Goal: Use online tool/utility: Utilize a website feature to perform a specific function

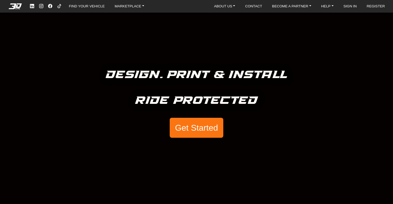
scroll to position [3297, 0]
click at [193, 128] on button "Get Started" at bounding box center [197, 128] width 54 height 20
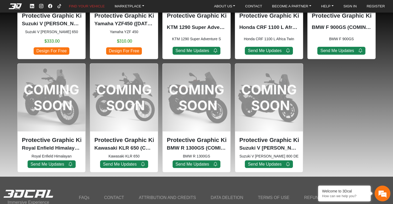
scroll to position [509, 0]
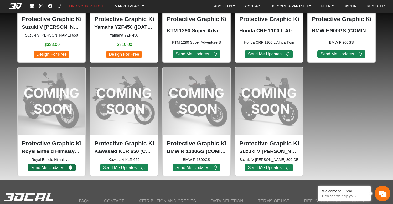
click at [50, 168] on button "Send Me Updates" at bounding box center [52, 168] width 48 height 8
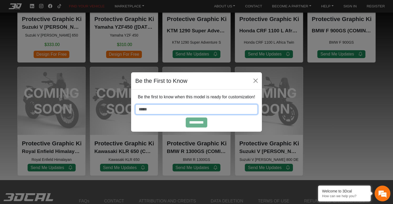
click at [166, 109] on input "email" at bounding box center [196, 109] width 123 height 10
type input "**********"
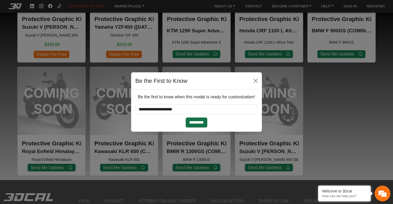
click at [195, 121] on input "*********" at bounding box center [197, 123] width 22 height 10
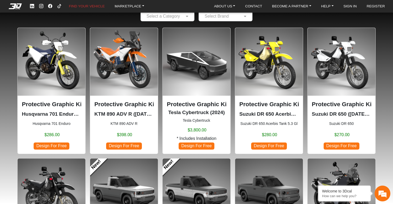
scroll to position [32, 0]
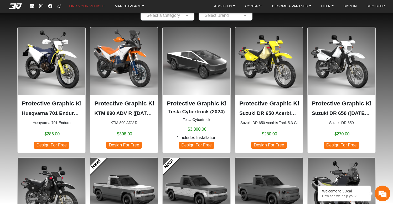
click at [125, 68] on img at bounding box center [124, 61] width 68 height 68
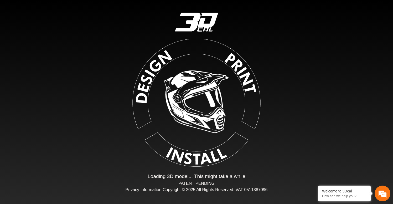
type input "*"
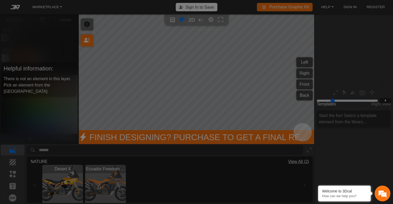
scroll to position [62, 60]
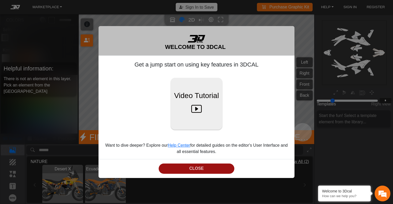
click at [210, 171] on button "CLOSE" at bounding box center [197, 169] width 76 height 10
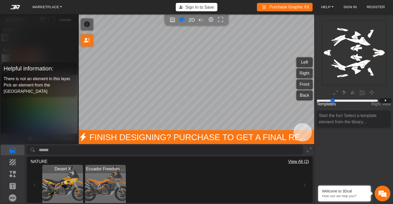
scroll to position [0, 0]
click at [12, 173] on p "Elements" at bounding box center [12, 174] width 23 height 6
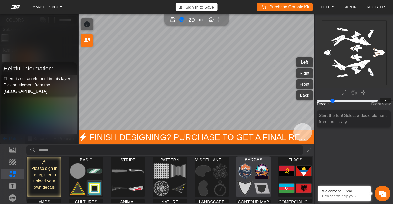
click at [262, 176] on img at bounding box center [261, 171] width 15 height 16
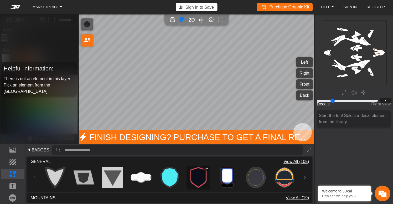
click at [201, 180] on img at bounding box center [198, 177] width 21 height 21
type input "**"
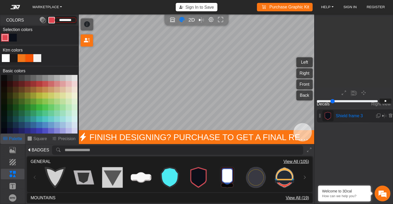
scroll to position [438, 413]
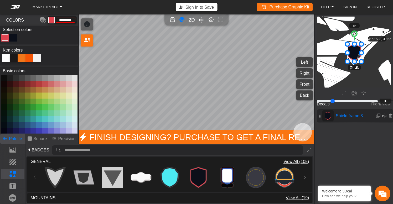
click at [30, 56] on div at bounding box center [30, 58] width 8 height 8
click at [21, 59] on div at bounding box center [22, 58] width 8 height 8
type input "*******"
click at [21, 59] on div at bounding box center [22, 58] width 8 height 8
click at [3, 37] on div "Color Toggle" at bounding box center [5, 37] width 6 height 6
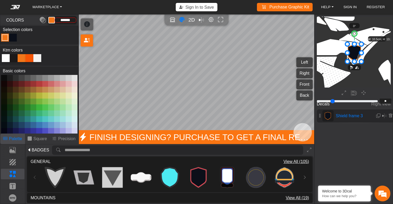
click at [357, 54] on icon at bounding box center [355, 52] width 14 height 17
